Goal: Connect with others: Connect with other users

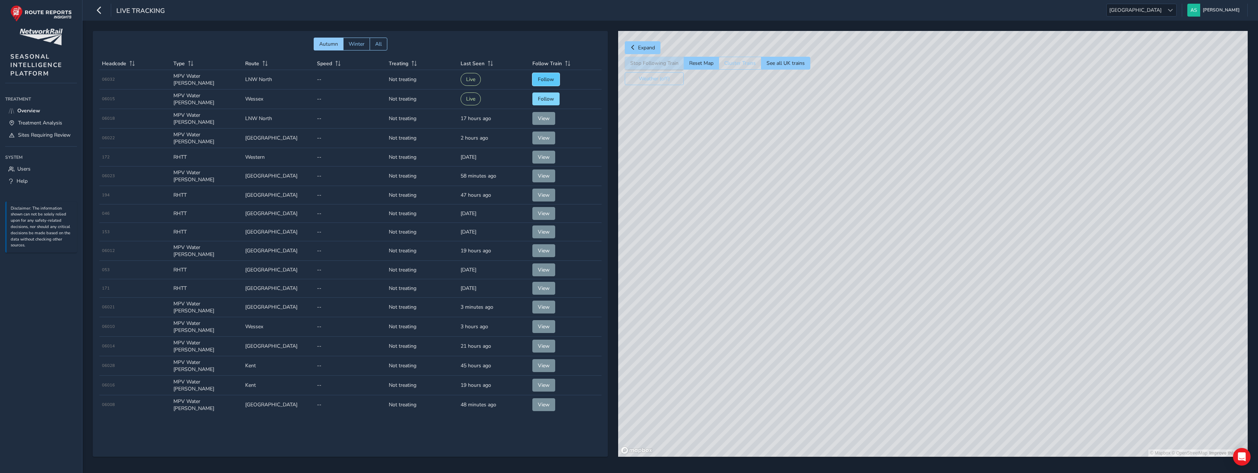
click at [535, 84] on button "Follow" at bounding box center [545, 79] width 27 height 13
drag, startPoint x: 910, startPoint y: 262, endPoint x: 907, endPoint y: 254, distance: 8.3
click at [924, 264] on div "© Mapbox © OpenStreetMap Improve this map" at bounding box center [933, 244] width 630 height 426
click at [945, 308] on div "© Mapbox © OpenStreetMap Improve this map © Maxar" at bounding box center [933, 244] width 630 height 426
drag, startPoint x: 925, startPoint y: 265, endPoint x: 951, endPoint y: 315, distance: 56.1
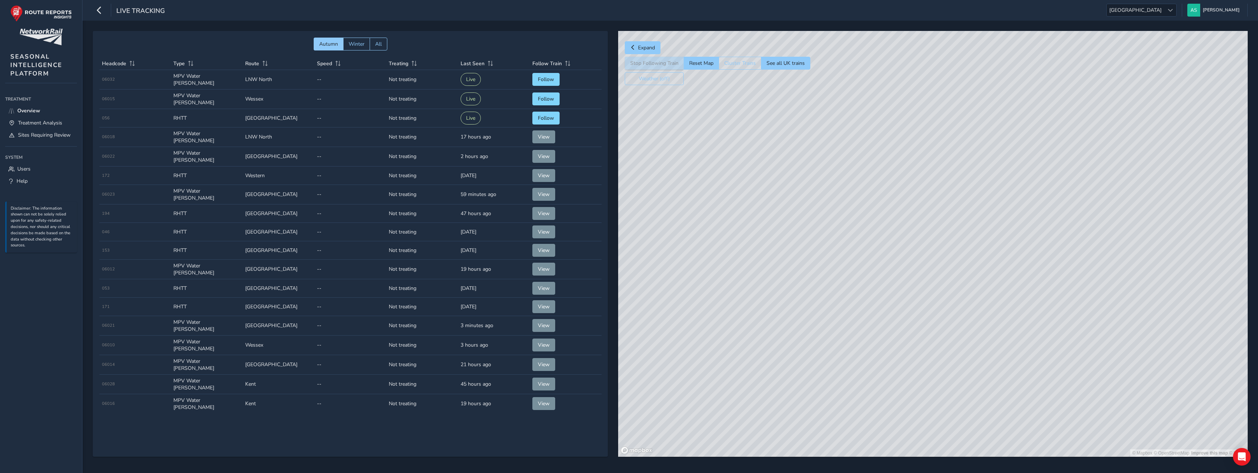
click at [951, 315] on div "© Mapbox © OpenStreetMap Improve this map © Maxar" at bounding box center [933, 244] width 630 height 426
drag, startPoint x: 905, startPoint y: 269, endPoint x: 981, endPoint y: 320, distance: 91.5
click at [981, 320] on div "© Mapbox © OpenStreetMap Improve this map © Maxar" at bounding box center [933, 244] width 630 height 426
click at [539, 78] on span "Follow" at bounding box center [546, 79] width 16 height 7
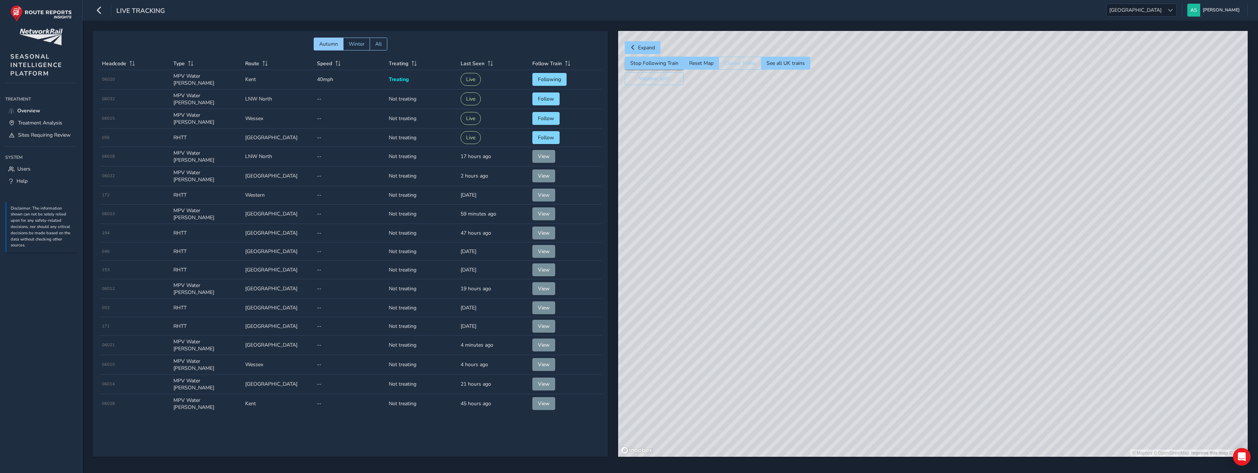
drag, startPoint x: 956, startPoint y: 179, endPoint x: 964, endPoint y: 221, distance: 42.7
click at [964, 224] on div "© Mapbox © OpenStreetMap Improve this map © Maxar" at bounding box center [933, 244] width 630 height 426
click at [932, 204] on div "© Mapbox © OpenStreetMap Improve this map" at bounding box center [933, 244] width 630 height 426
click at [987, 180] on div "© Mapbox © OpenStreetMap Improve this map" at bounding box center [933, 244] width 630 height 426
drag, startPoint x: 988, startPoint y: 197, endPoint x: 977, endPoint y: 192, distance: 12.2
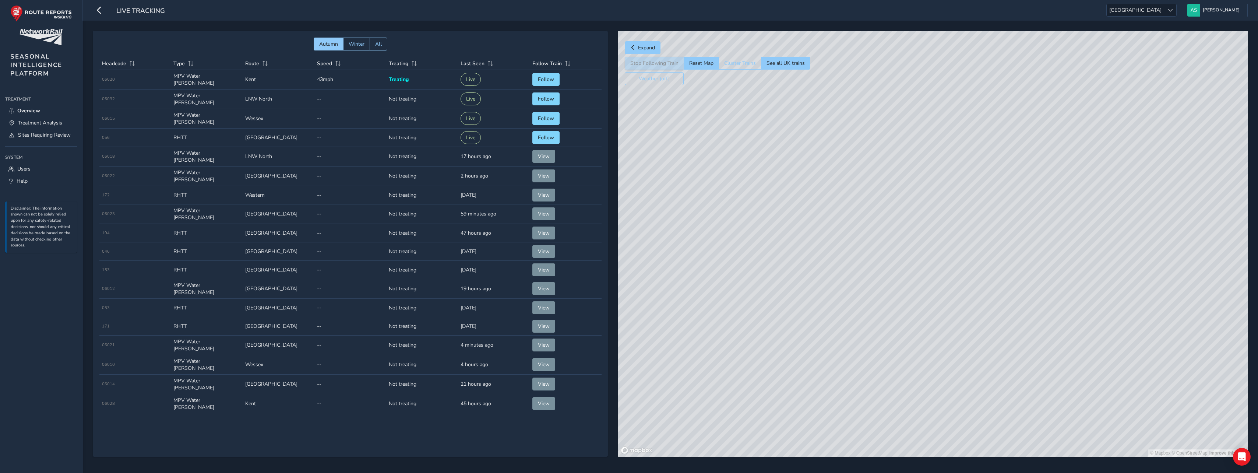
click at [949, 235] on div "© Mapbox © OpenStreetMap Improve this map" at bounding box center [933, 244] width 630 height 426
drag, startPoint x: 992, startPoint y: 148, endPoint x: 926, endPoint y: 234, distance: 108.5
click at [926, 234] on div "© Mapbox © OpenStreetMap Improve this map" at bounding box center [933, 244] width 630 height 426
